Goal: Task Accomplishment & Management: Manage account settings

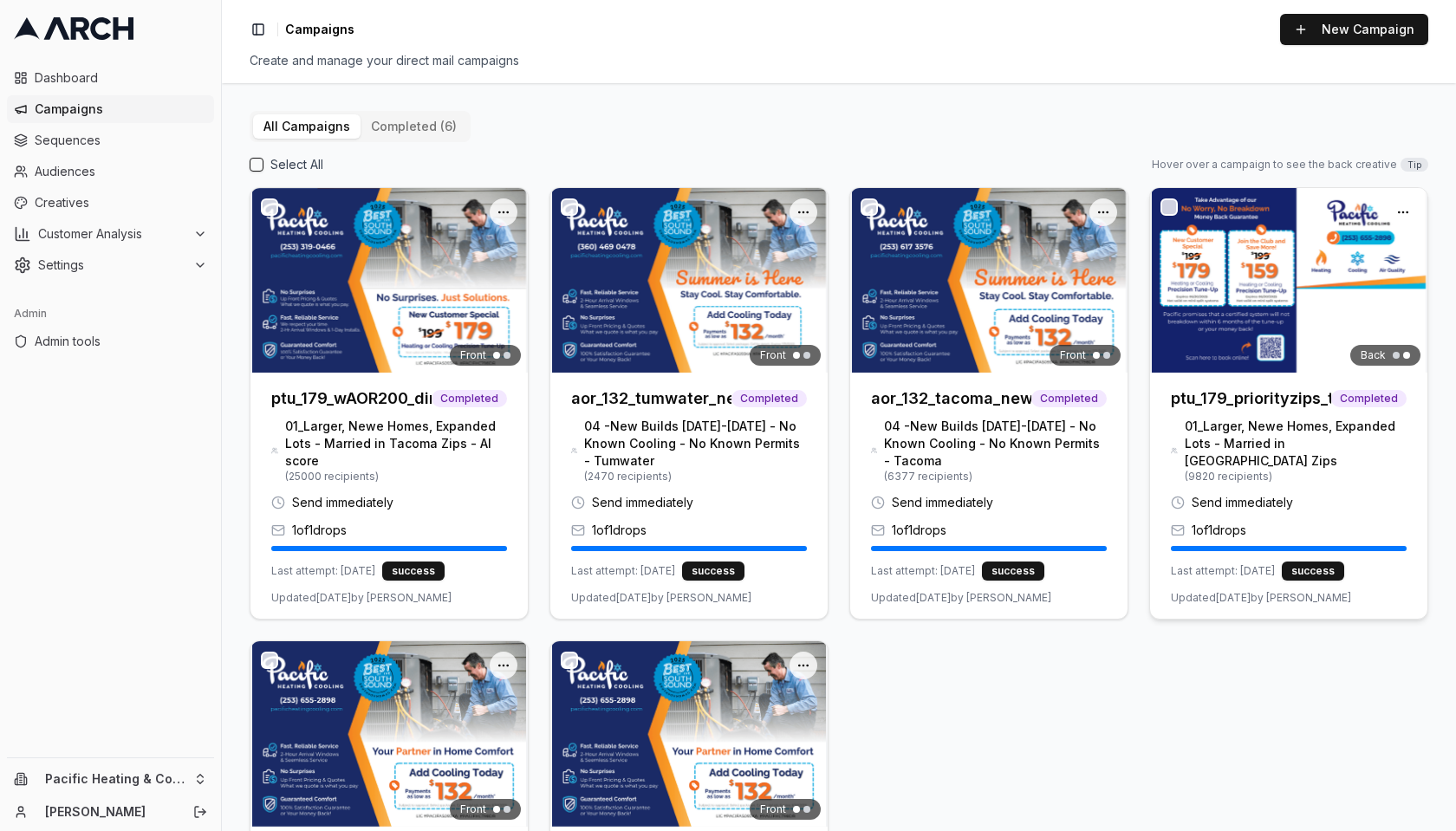
click at [1305, 404] on h3 "ptu_179_priorityzips_tacoma_drop1_june2025_01" at bounding box center [1251, 398] width 161 height 24
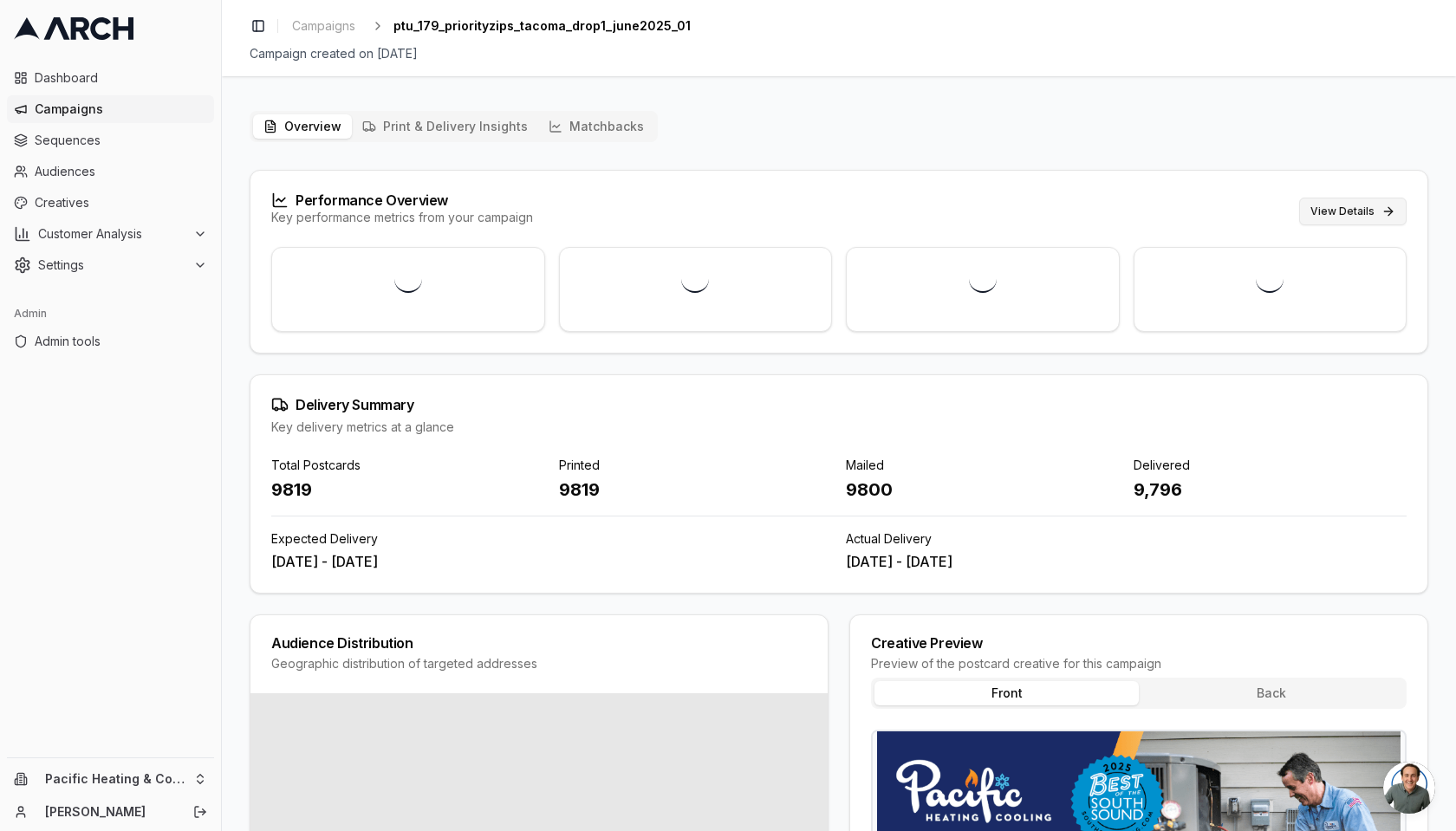
click at [1366, 208] on button "View Details" at bounding box center [1352, 211] width 107 height 27
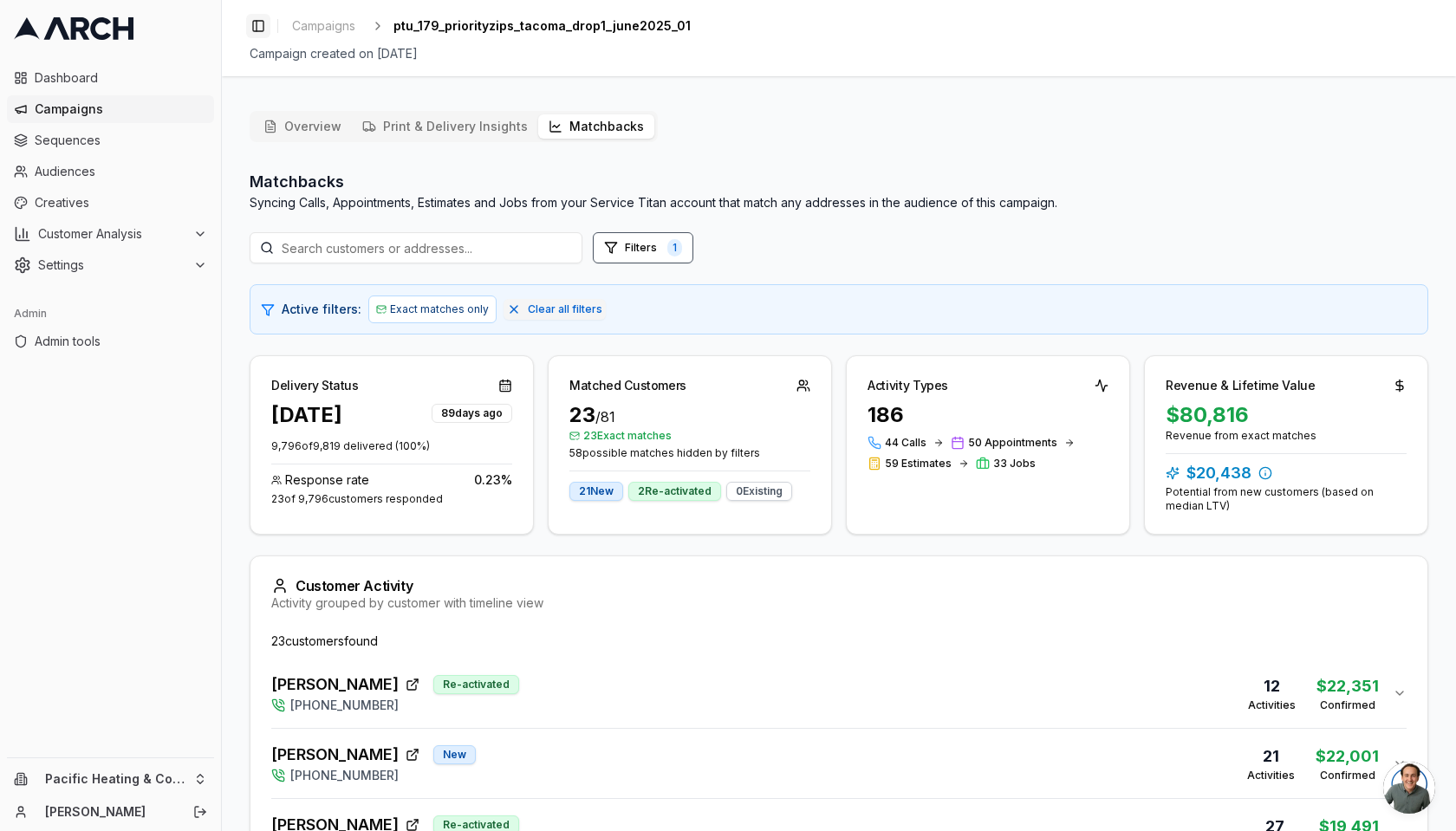
click at [264, 31] on button "Toggle Sidebar" at bounding box center [257, 26] width 24 height 24
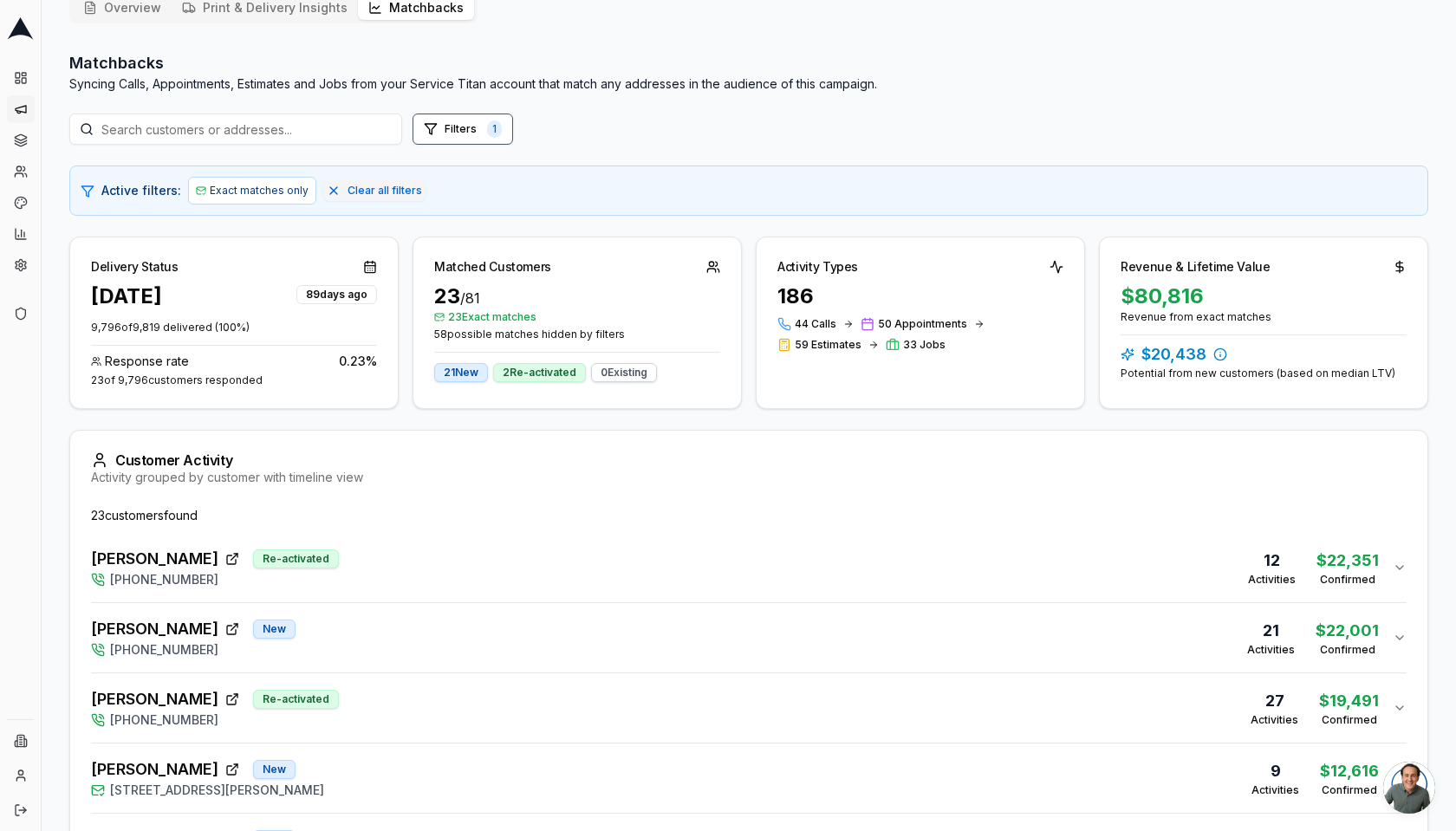
scroll to position [98, 0]
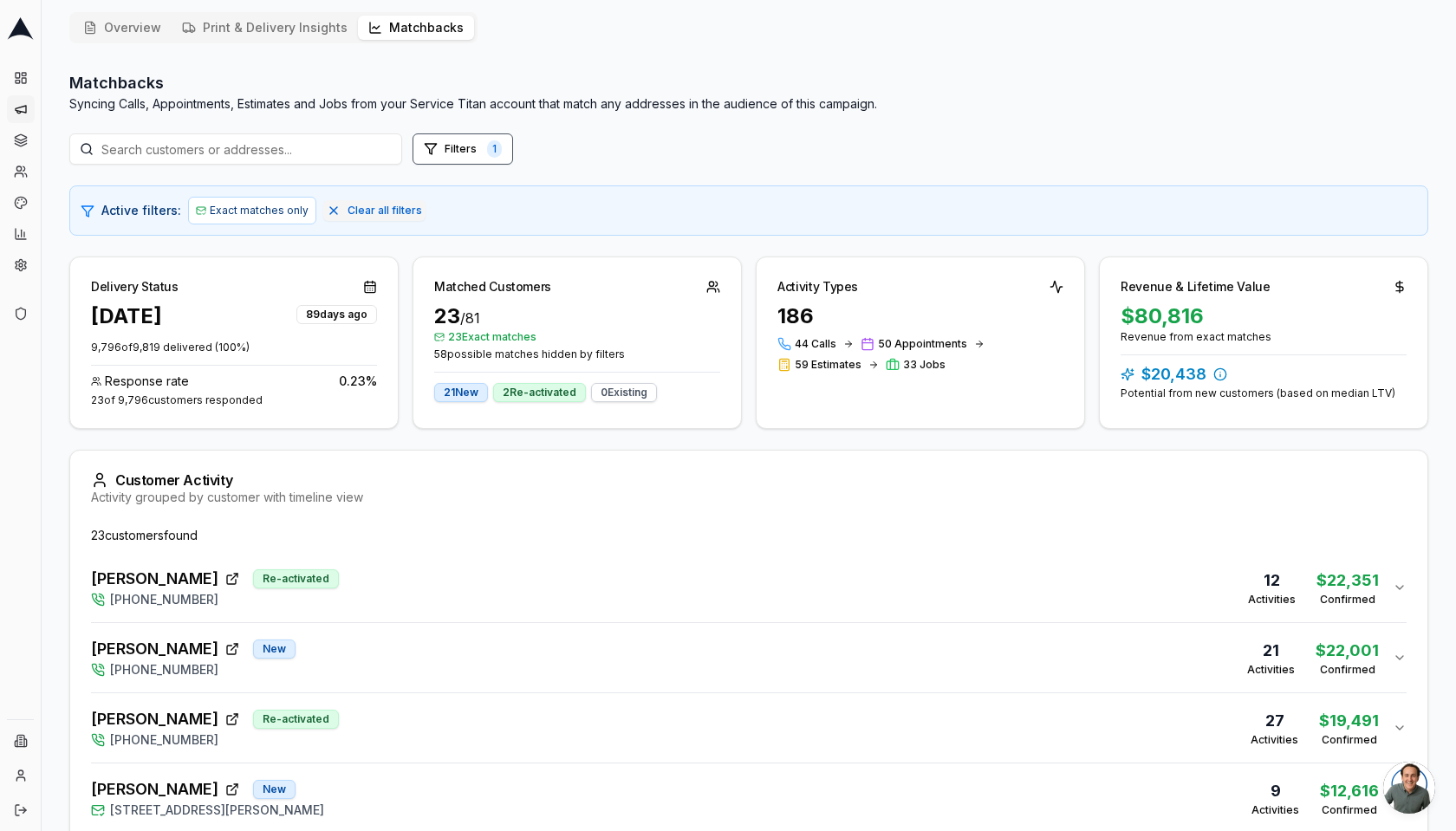
click at [472, 585] on div "Raymond Collins Re-activated (253) 655-2898 12 Activities $22,351 Confirmed" at bounding box center [742, 587] width 1302 height 42
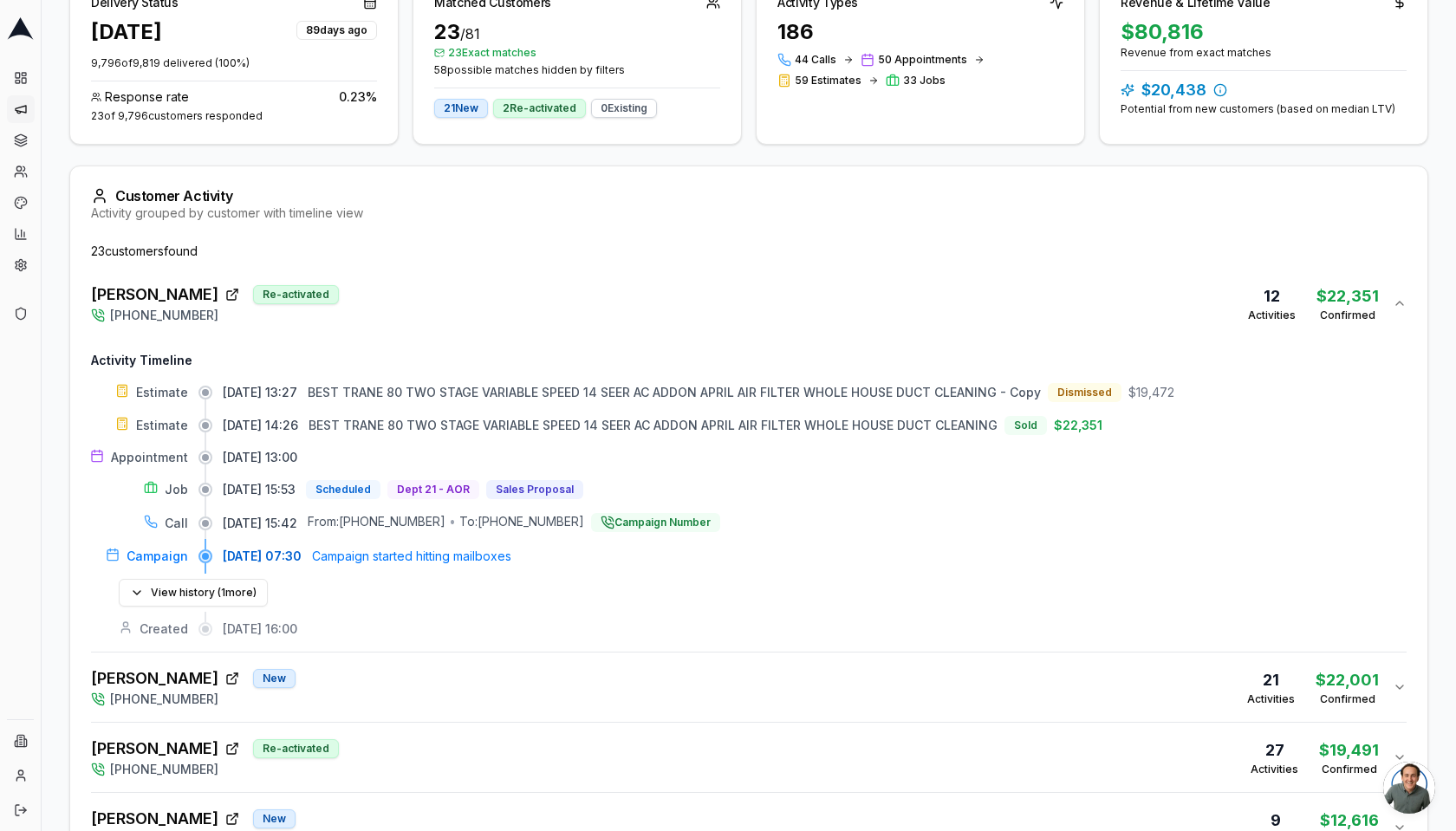
scroll to position [407, 0]
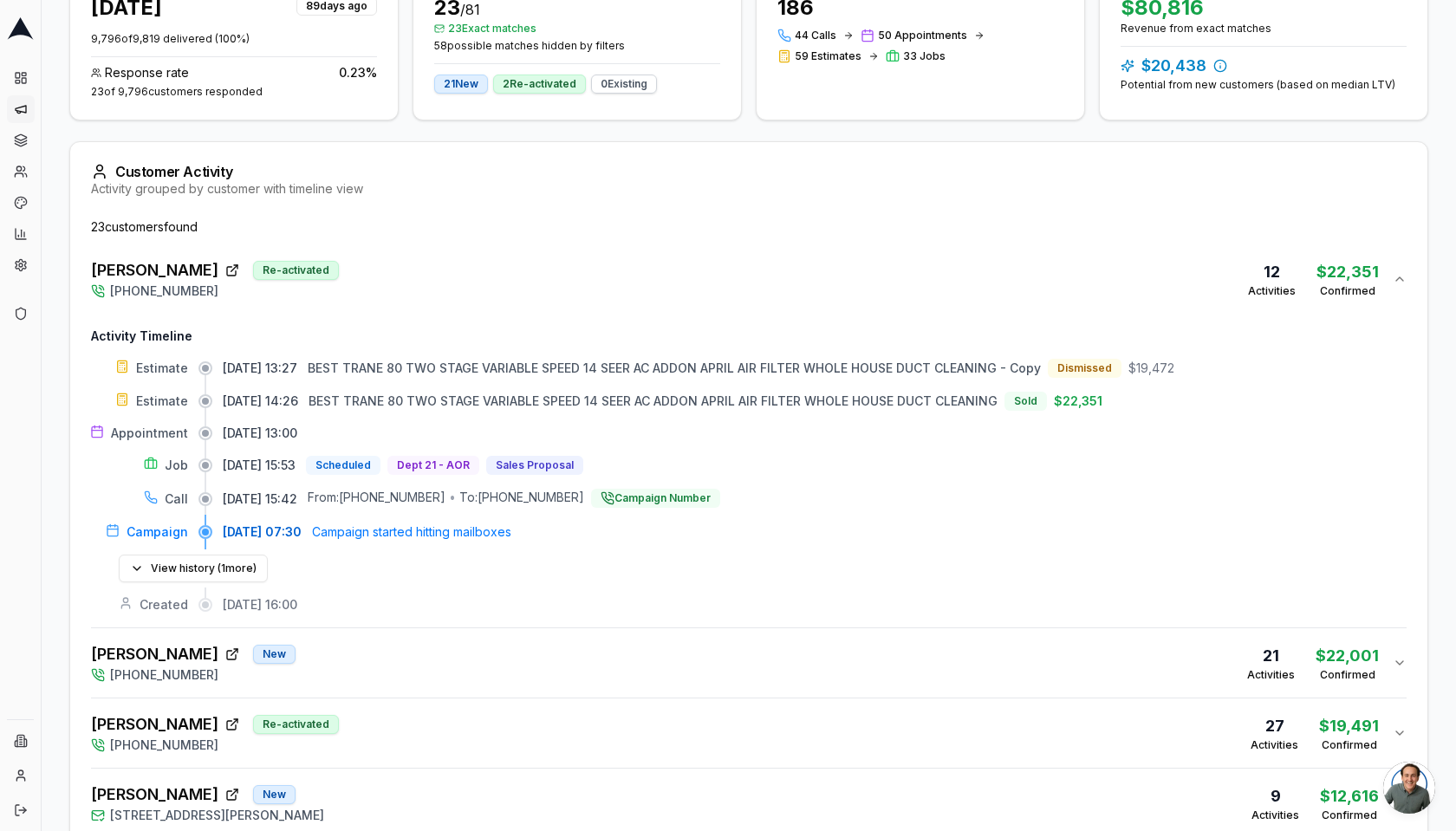
click at [249, 528] on span "06/07/2025, 07:30" at bounding box center [262, 532] width 79 height 18
click at [247, 496] on span "06/09/2025, 15:42" at bounding box center [260, 499] width 75 height 18
click at [1045, 398] on div "Sold" at bounding box center [1026, 400] width 43 height 19
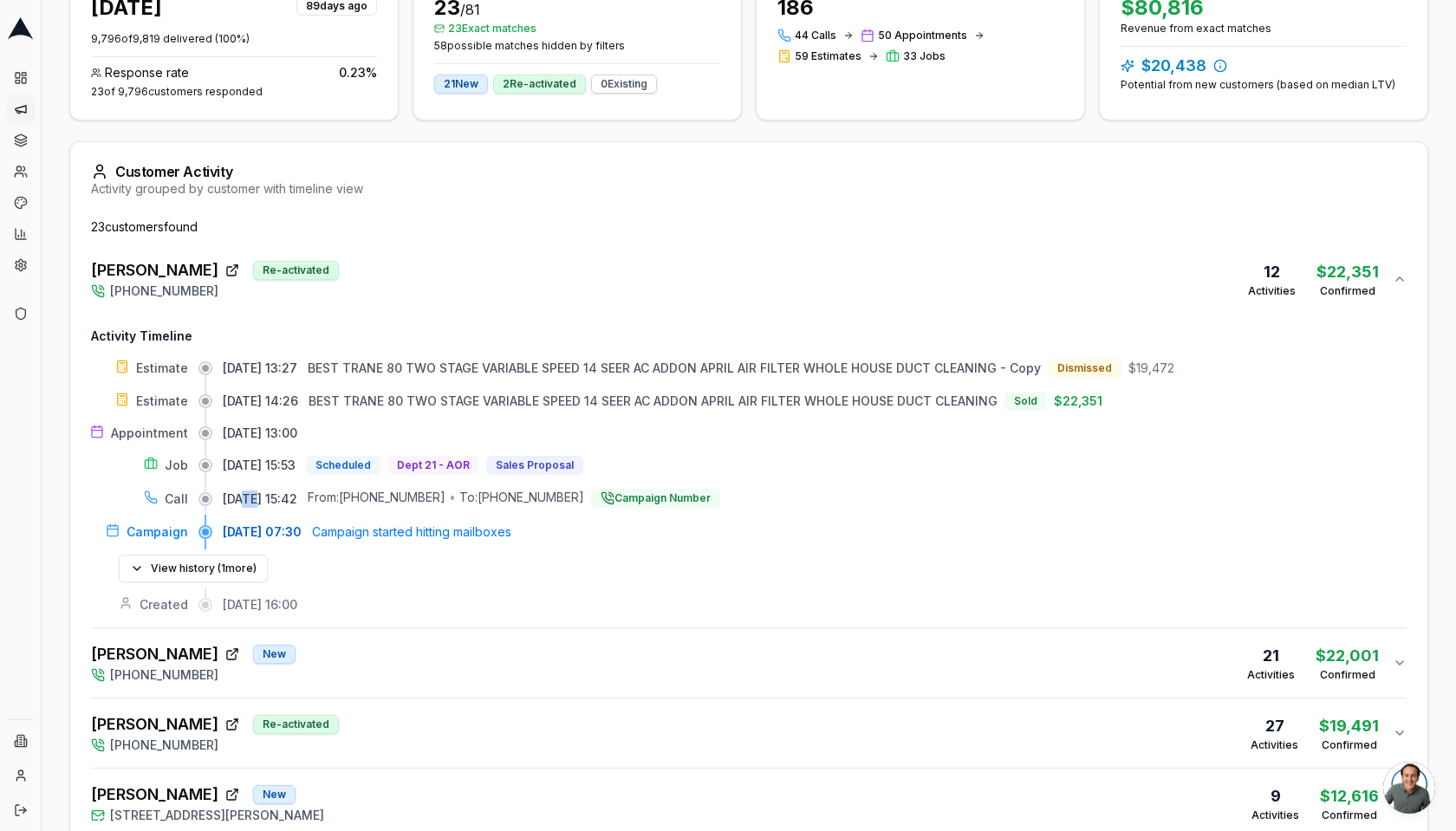
click at [1045, 398] on div "Sold" at bounding box center [1026, 400] width 43 height 19
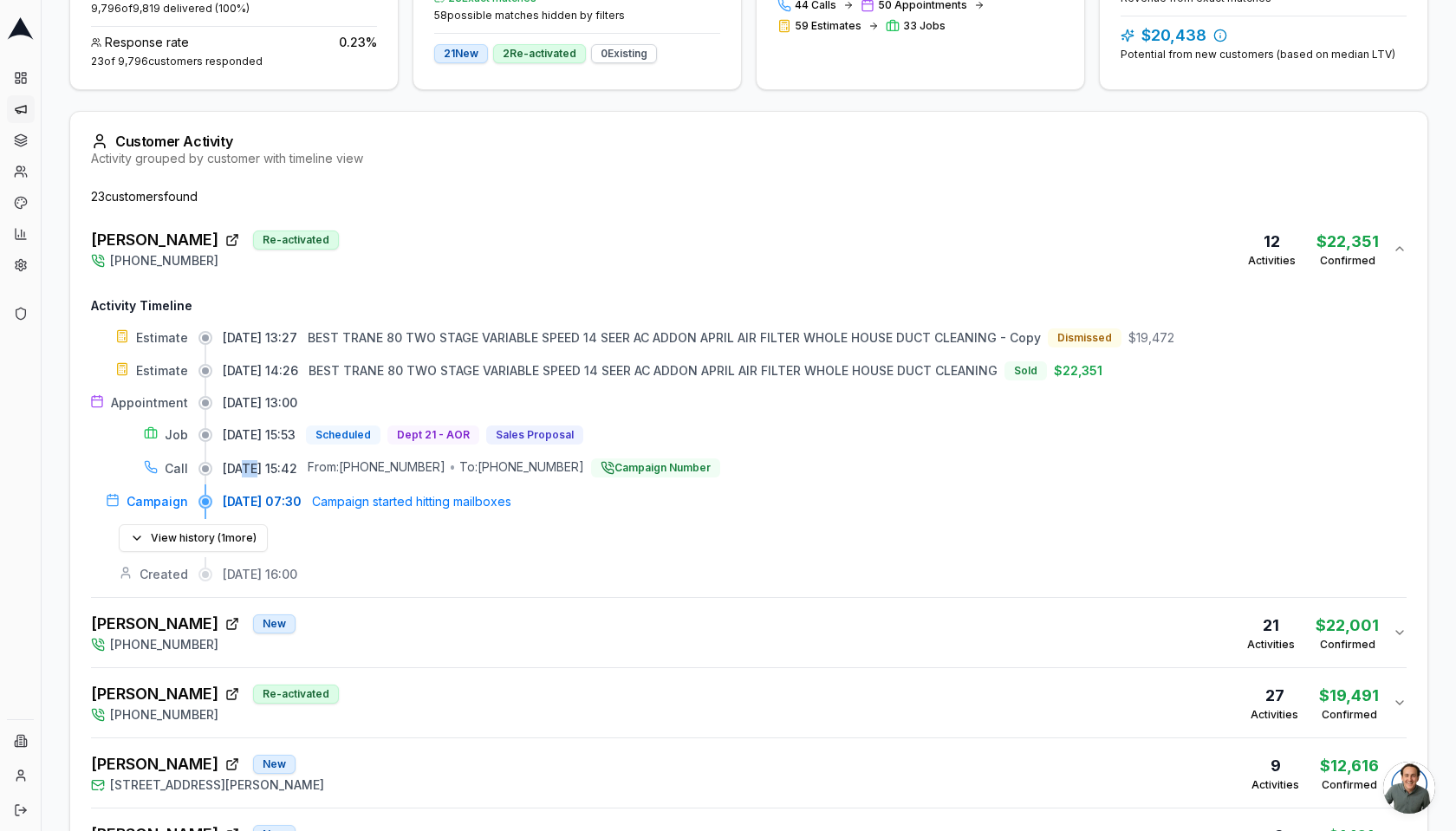
scroll to position [448, 0]
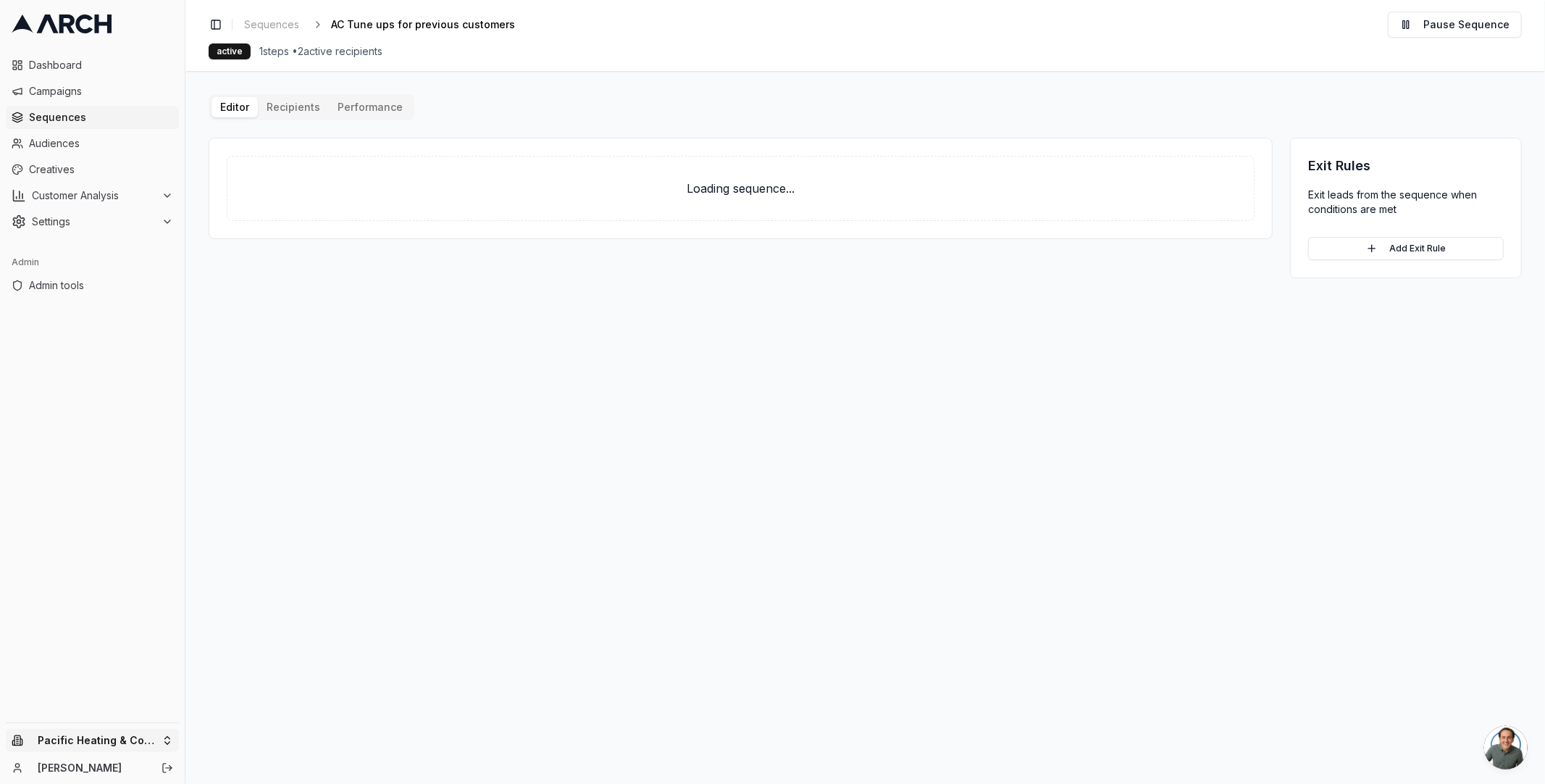
click at [140, 745] on html "Dashboard Campaigns Sequences Audiences Creatives Customer Analysis Settings Ad…" at bounding box center [772, 392] width 1545 height 784
click at [277, 515] on input "text" at bounding box center [277, 516] width 131 height 29
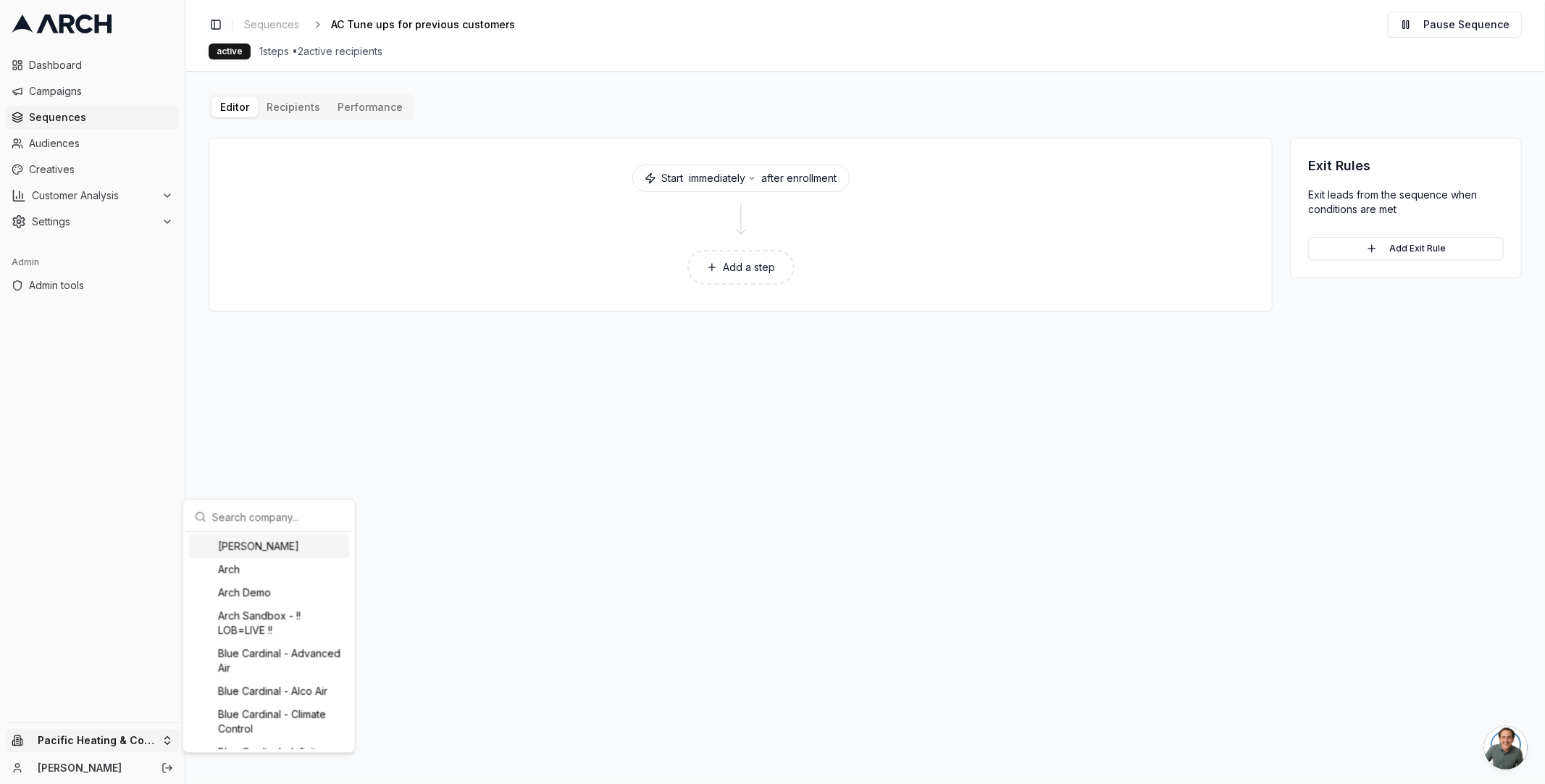
click at [265, 549] on div "[PERSON_NAME]" at bounding box center [269, 546] width 160 height 23
